Goal: Check status

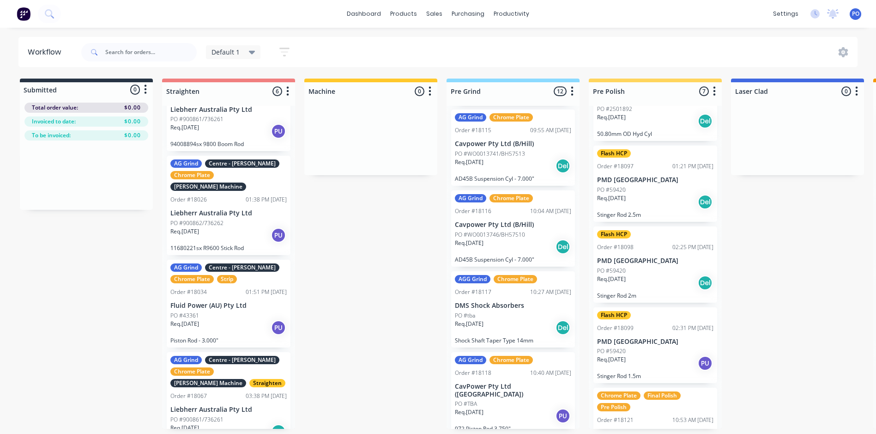
scroll to position [210, 0]
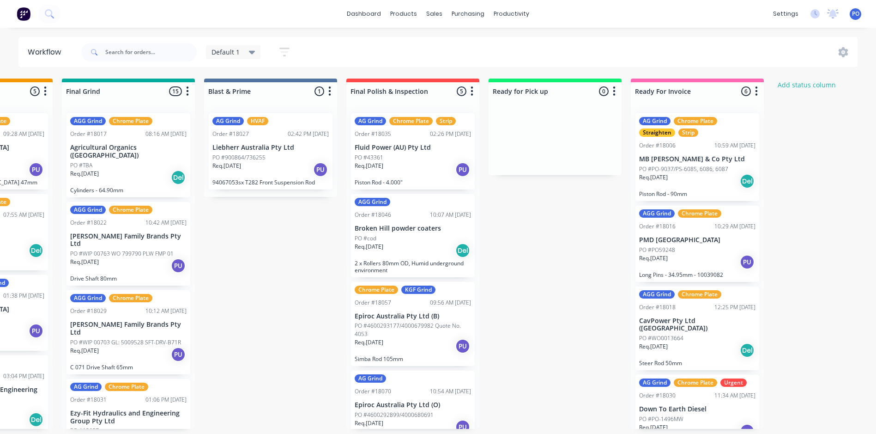
scroll to position [0, 935]
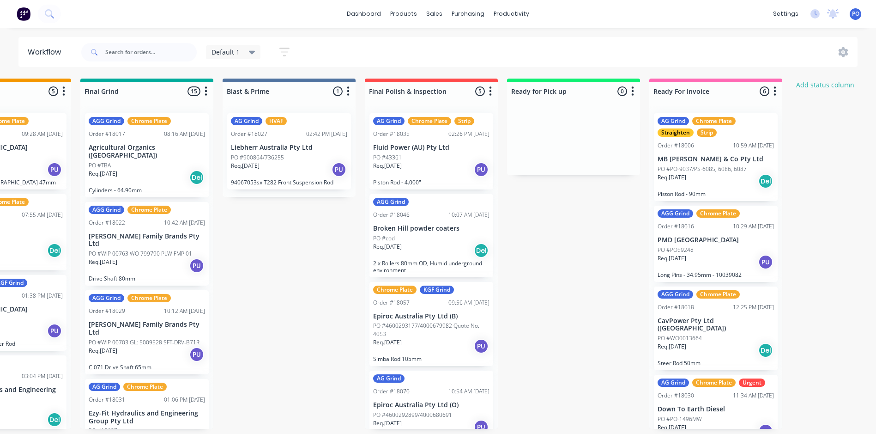
click at [752, 138] on div "AG Grind Chrome Plate Straighten Strip Order #18006 10:59 AM [DATE] MB [PERSON_…" at bounding box center [716, 157] width 124 height 88
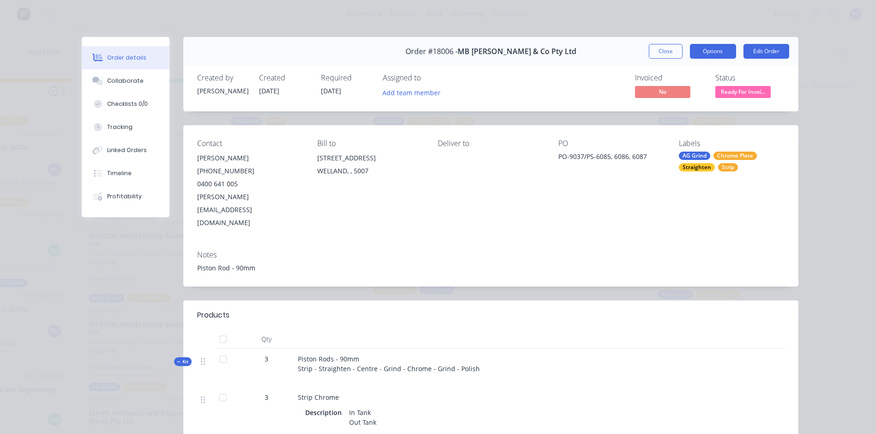
click at [710, 54] on button "Options" at bounding box center [713, 51] width 46 height 15
click at [839, 100] on div "Order details Collaborate Checklists 0/0 Tracking Linked Orders Timeline Profit…" at bounding box center [438, 217] width 876 height 434
click at [666, 54] on button "Close" at bounding box center [666, 51] width 34 height 15
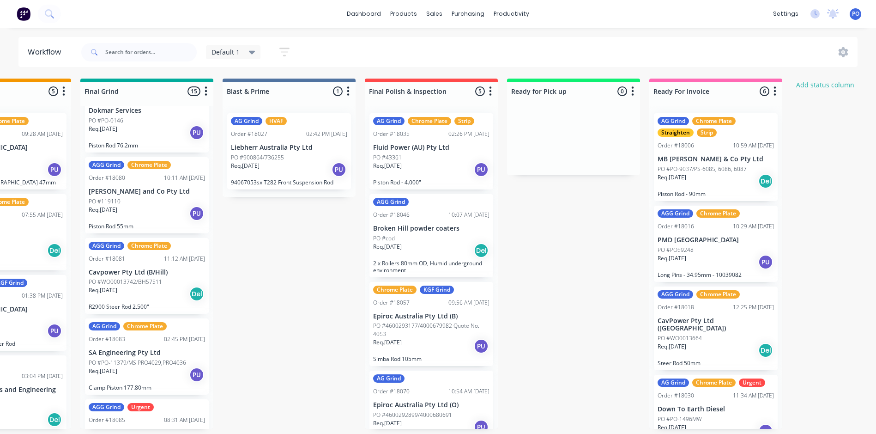
scroll to position [831, 0]
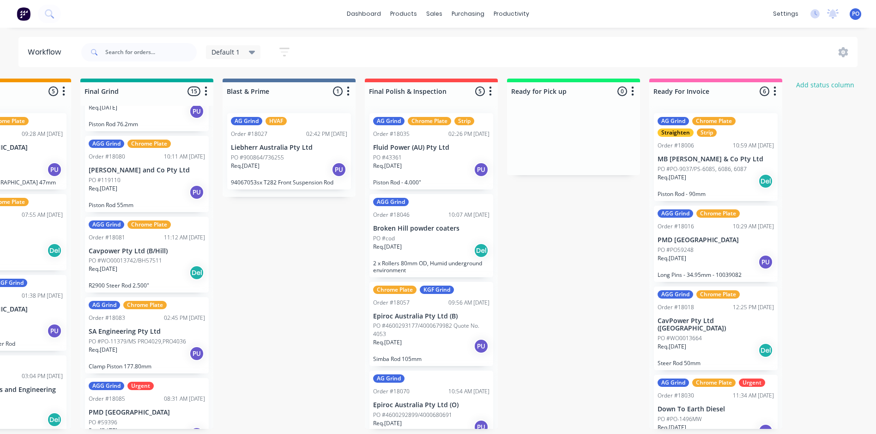
click at [453, 169] on div "Req. [DATE] PU" at bounding box center [431, 170] width 116 height 16
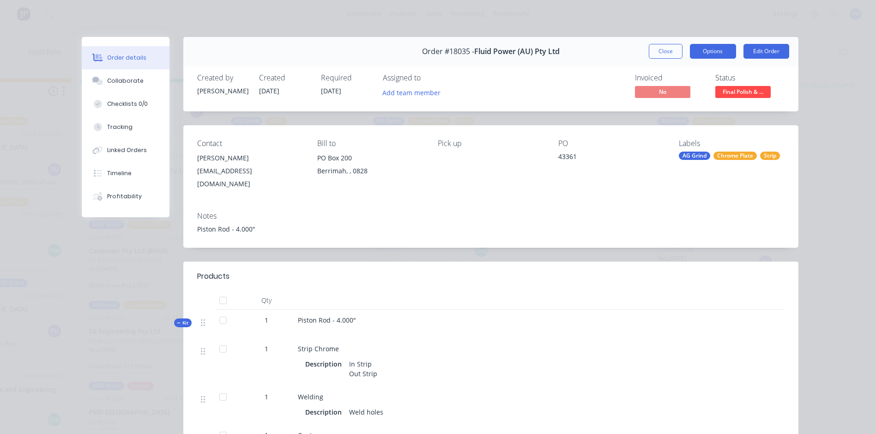
click at [726, 55] on button "Options" at bounding box center [713, 51] width 46 height 15
click at [662, 49] on button "Close" at bounding box center [666, 51] width 34 height 15
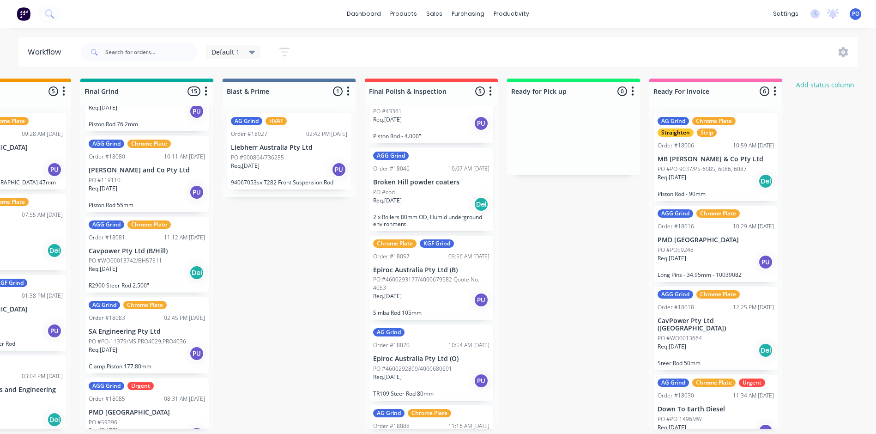
scroll to position [92, 0]
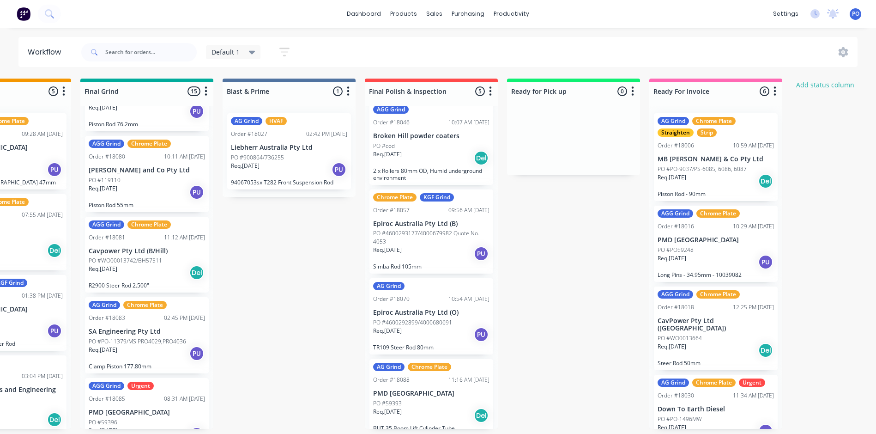
click at [435, 257] on div "Req. [DATE] PU" at bounding box center [431, 254] width 116 height 16
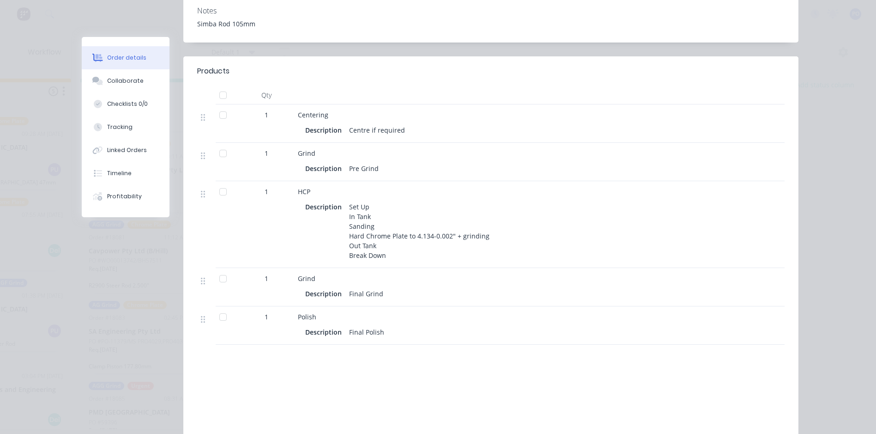
scroll to position [0, 0]
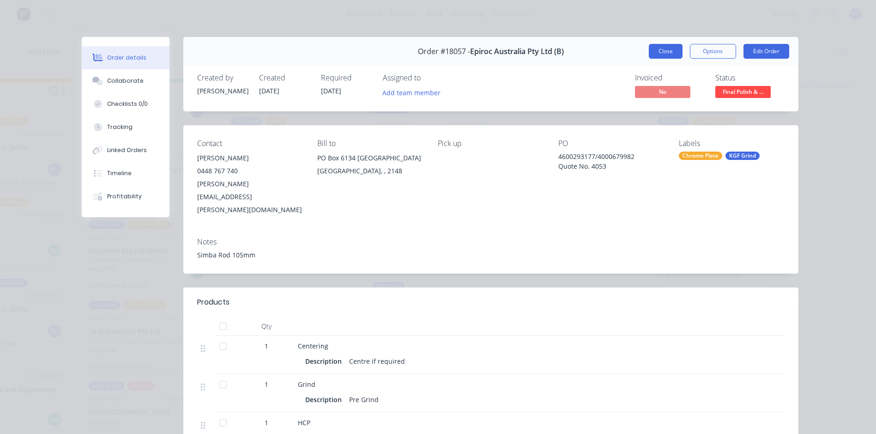
click at [654, 55] on button "Close" at bounding box center [666, 51] width 34 height 15
